Goal: Task Accomplishment & Management: Use online tool/utility

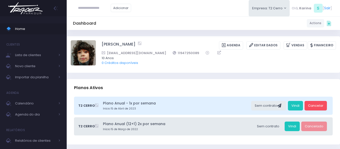
click at [26, 10] on img at bounding box center [25, 8] width 38 height 18
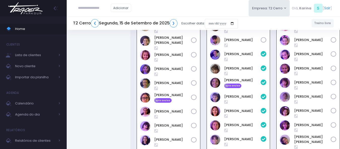
scroll to position [310, 0]
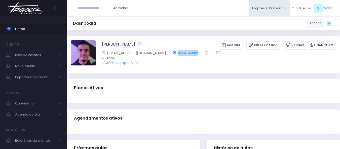
click at [152, 53] on div "erikihideki@gmail.com 11994648812" at bounding box center [216, 52] width 228 height 5
click at [164, 29] on div "Dashboard Actions Choose Label: Customer Partner Suplier Member Staff Add new" at bounding box center [204, 23] width 274 height 14
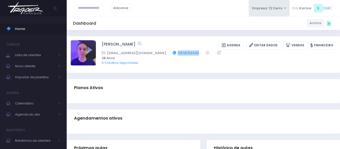
drag, startPoint x: 189, startPoint y: 52, endPoint x: 164, endPoint y: 54, distance: 25.8
click at [164, 54] on div "giovanna.9424@gmail.com 11978754240" at bounding box center [216, 52] width 228 height 5
copy div "11978754240"
click at [176, 72] on div "Giovanna pires Agenda Editar Dados Vendas Financeiro 28 Anos" at bounding box center [204, 54] width 274 height 37
drag, startPoint x: 187, startPoint y: 52, endPoint x: 176, endPoint y: 53, distance: 11.1
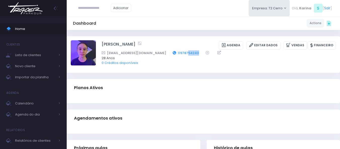
click at [176, 53] on div "giovanna.9424@gmail.com 11978754240" at bounding box center [216, 52] width 228 height 5
copy link "54240"
click at [189, 37] on div "Giovanna pires Agenda Editar Dados Vendas Financeiro 28 Anos" at bounding box center [204, 54] width 274 height 37
drag, startPoint x: 188, startPoint y: 53, endPoint x: 163, endPoint y: 54, distance: 25.0
click at [163, 54] on div "giovanna.9424@gmail.com 11978754240" at bounding box center [216, 52] width 228 height 5
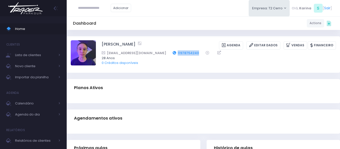
copy link "11978754240"
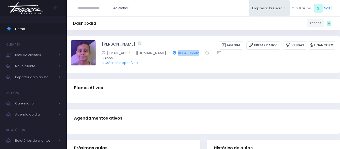
drag, startPoint x: 185, startPoint y: 51, endPoint x: 160, endPoint y: 54, distance: 24.3
click at [160, 54] on div "[EMAIL_ADDRESS][DOMAIN_NAME] 11964505582" at bounding box center [216, 52] width 228 height 5
copy link "11964505582"
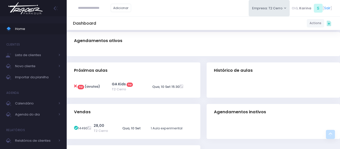
scroll to position [76, 0]
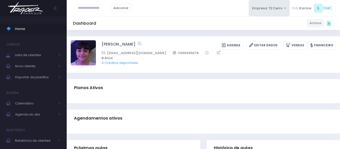
scroll to position [76, 0]
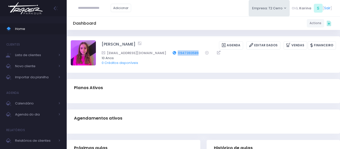
drag, startPoint x: 189, startPoint y: 50, endPoint x: 167, endPoint y: 53, distance: 22.4
click at [167, 53] on div "Fernanda Leite Agenda Editar Dados Vendas Financeiro julianadellatorre@uol.com.…" at bounding box center [219, 54] width 235 height 28
copy link "11947393589"
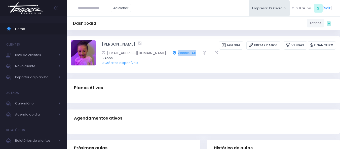
drag, startPoint x: 175, startPoint y: 52, endPoint x: 156, endPoint y: 54, distance: 19.0
click at [156, 54] on div "[EMAIL_ADDRESS][DOMAIN_NAME] 21999191411" at bounding box center [216, 52] width 228 height 5
copy link "21999191411"
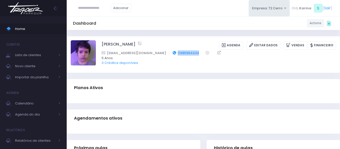
drag, startPoint x: 182, startPoint y: 52, endPoint x: 157, endPoint y: 53, distance: 24.4
click at [157, 53] on div "[EMAIL_ADDRESS][DOMAIN_NAME] 11985964434" at bounding box center [216, 52] width 228 height 5
copy link "11985964434"
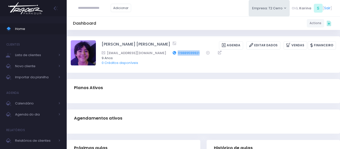
drag, startPoint x: 190, startPoint y: 52, endPoint x: 165, endPoint y: 55, distance: 25.4
click at [165, 55] on div "Telmasantos78@bol.com.br 119889599921" at bounding box center [216, 52] width 228 height 5
copy link "119889599921"
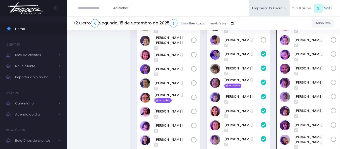
scroll to position [310, 0]
click at [222, 26] on input "date" at bounding box center [221, 24] width 33 height 10
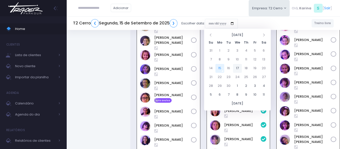
click at [238, 68] on td "17" at bounding box center [237, 68] width 9 height 9
type input "**********"
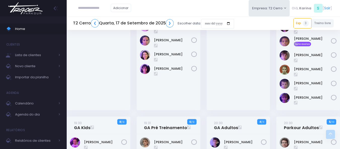
scroll to position [448, 0]
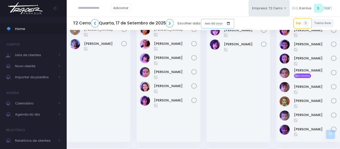
click at [222, 24] on input "date" at bounding box center [217, 24] width 33 height 10
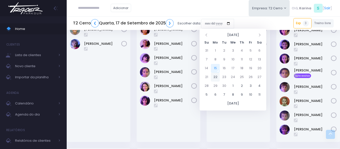
click at [216, 76] on td "22" at bounding box center [215, 77] width 9 height 9
type input "**********"
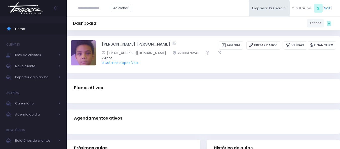
click at [173, 93] on div "Planos Ativos" at bounding box center [204, 88] width 274 height 18
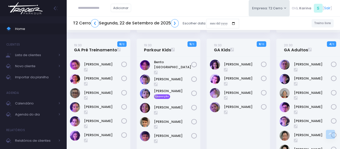
scroll to position [428, 0]
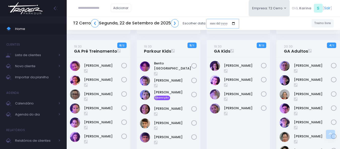
click at [225, 23] on input "date" at bounding box center [222, 24] width 33 height 10
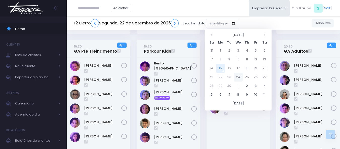
click at [238, 77] on td "24" at bounding box center [238, 77] width 9 height 9
type input "**********"
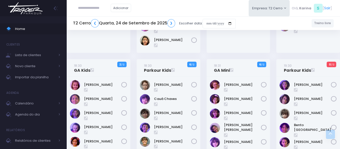
scroll to position [319, 0]
